Goal: Use online tool/utility: Utilize a website feature to perform a specific function

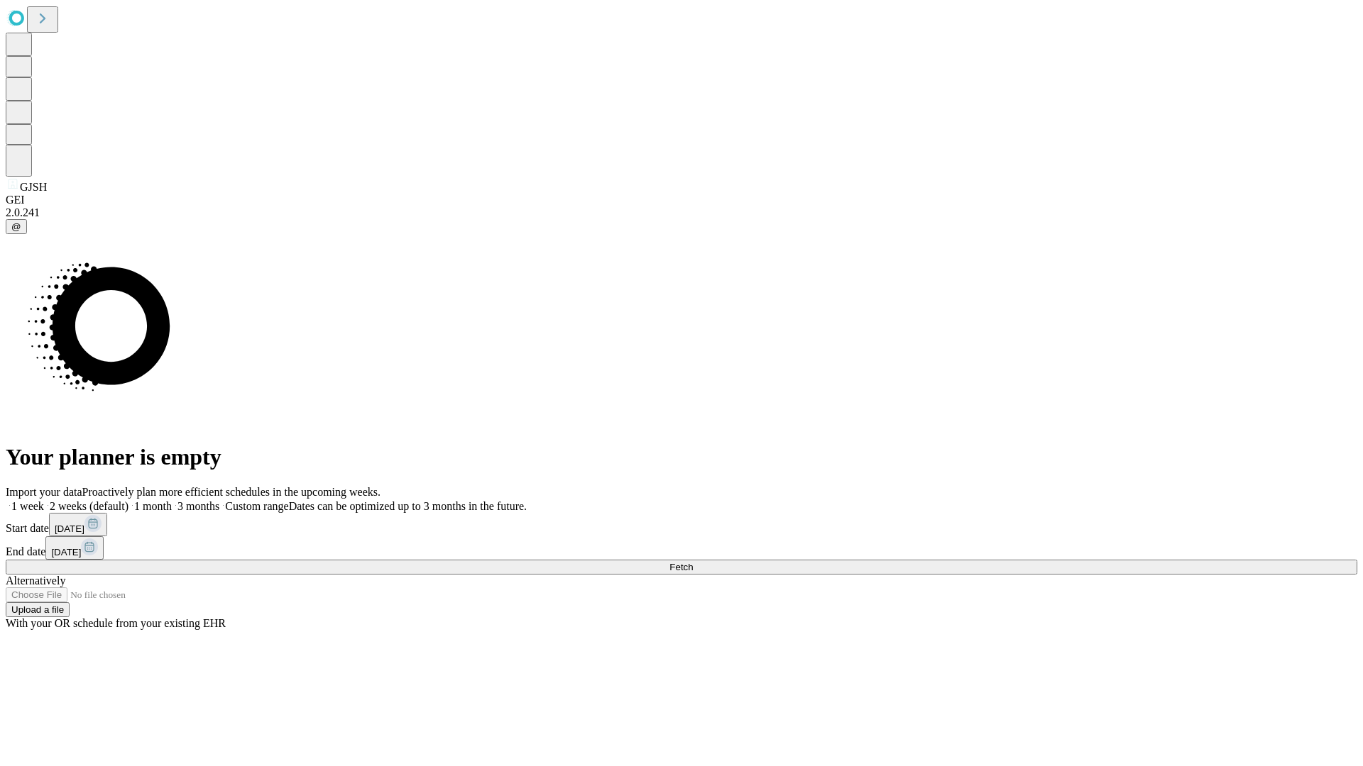
click at [693, 562] on span "Fetch" at bounding box center [680, 567] width 23 height 11
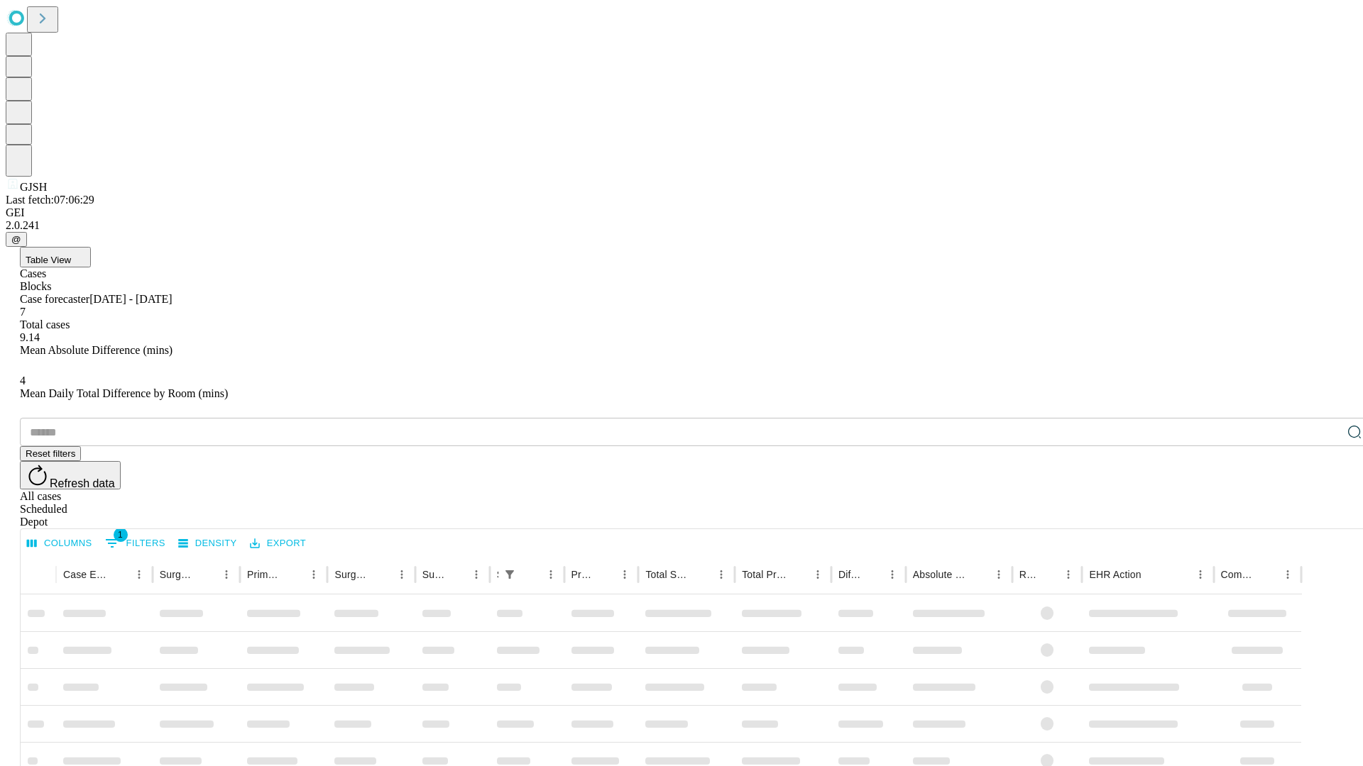
click at [71, 255] on span "Table View" at bounding box center [48, 260] width 45 height 11
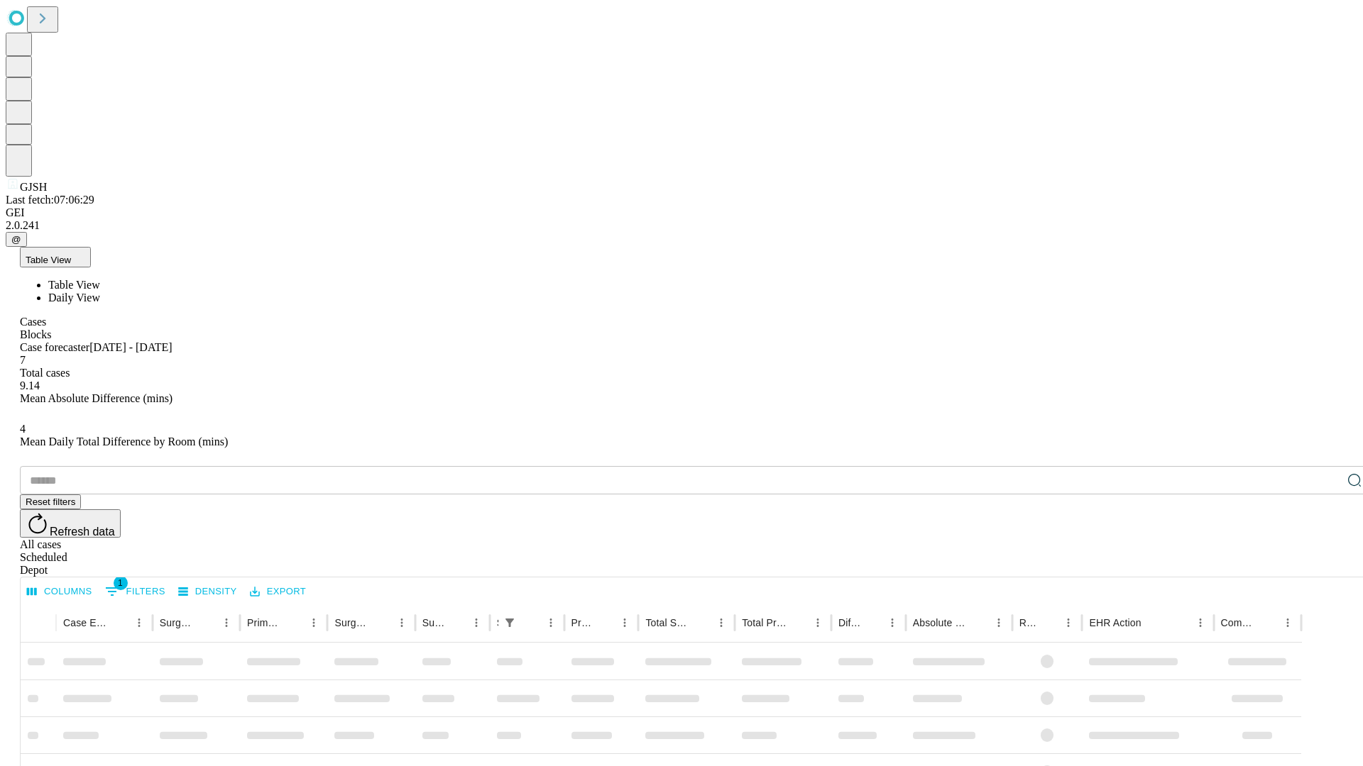
click at [100, 292] on span "Daily View" at bounding box center [74, 298] width 52 height 12
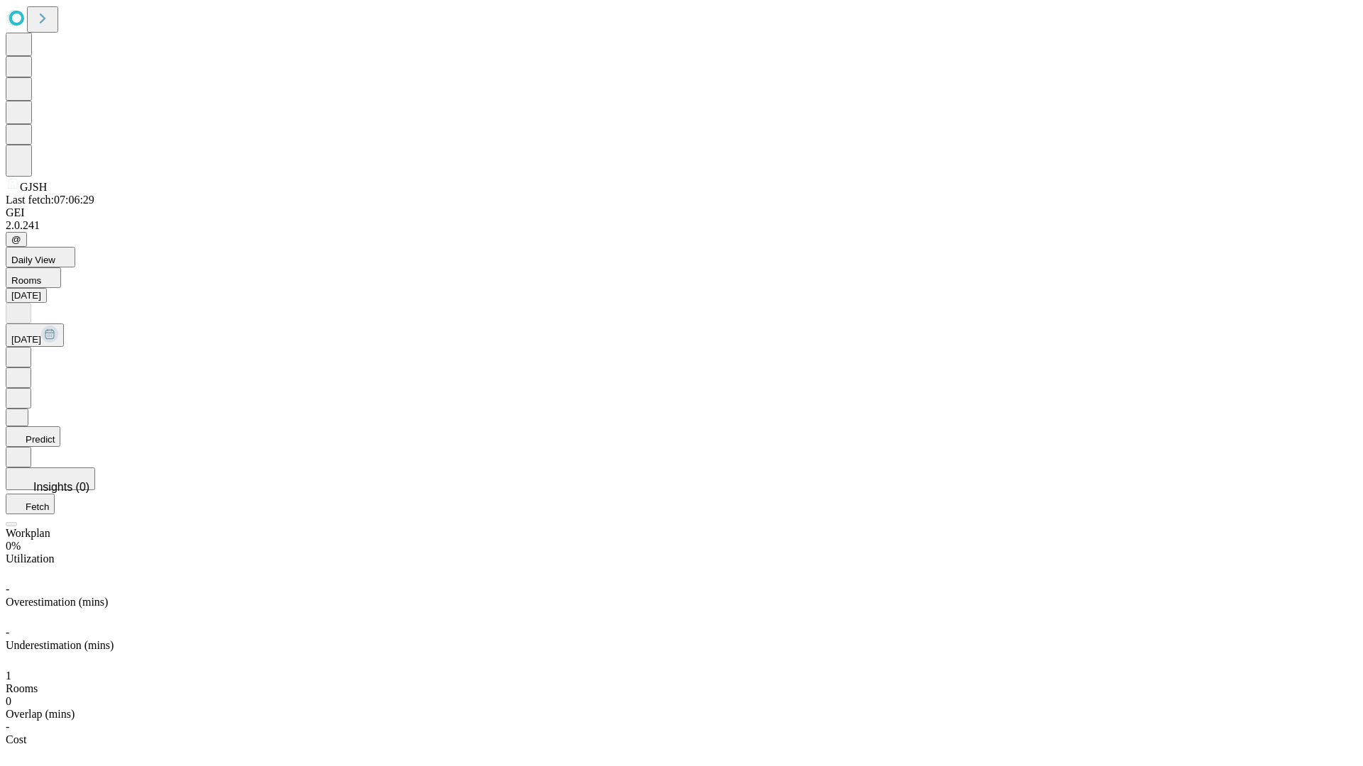
click at [60, 427] on button "Predict" at bounding box center [33, 437] width 55 height 21
